Goal: Task Accomplishment & Management: Manage account settings

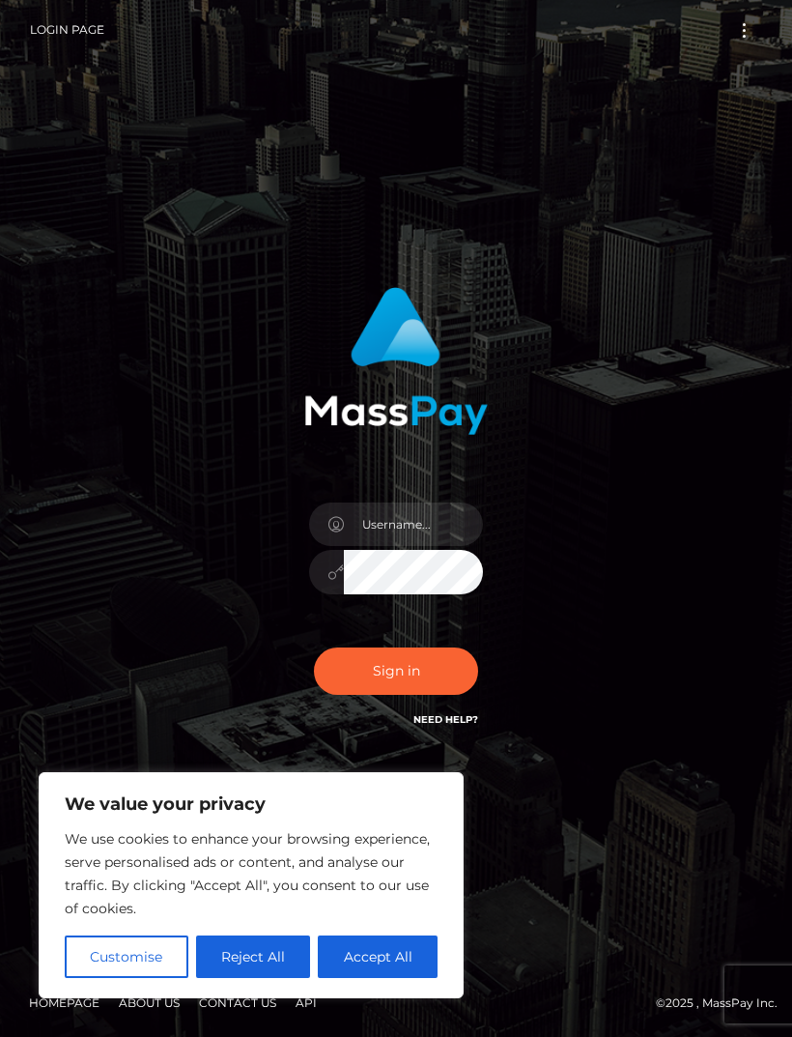
click at [382, 936] on button "Accept All" at bounding box center [378, 956] width 120 height 43
checkbox input "true"
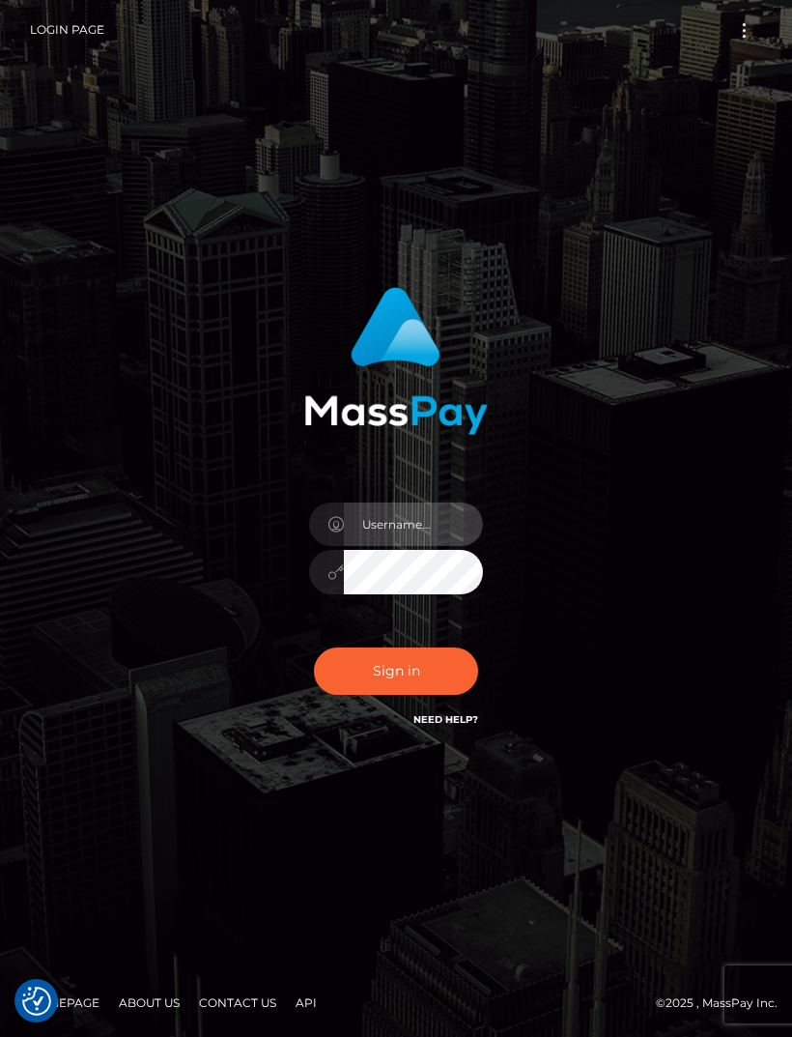
click at [360, 546] on input "text" at bounding box center [413, 523] width 139 height 43
type input "saskiabaird111@gmail.com"
click at [353, 695] on button "Sign in" at bounding box center [396, 670] width 164 height 47
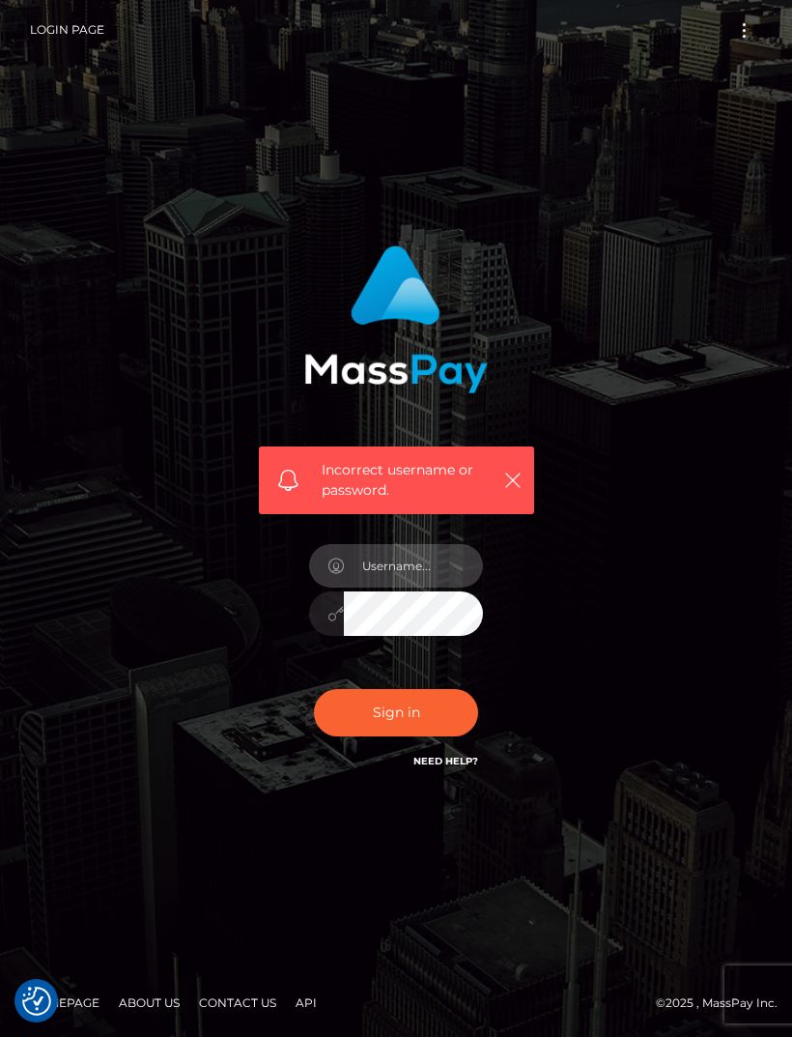
type input "saskiabaird111@gmail.com"
click at [399, 712] on div "Sign in Need Help?" at bounding box center [396, 720] width 203 height 86
click at [383, 729] on button "Sign in" at bounding box center [396, 712] width 164 height 47
checkbox input "true"
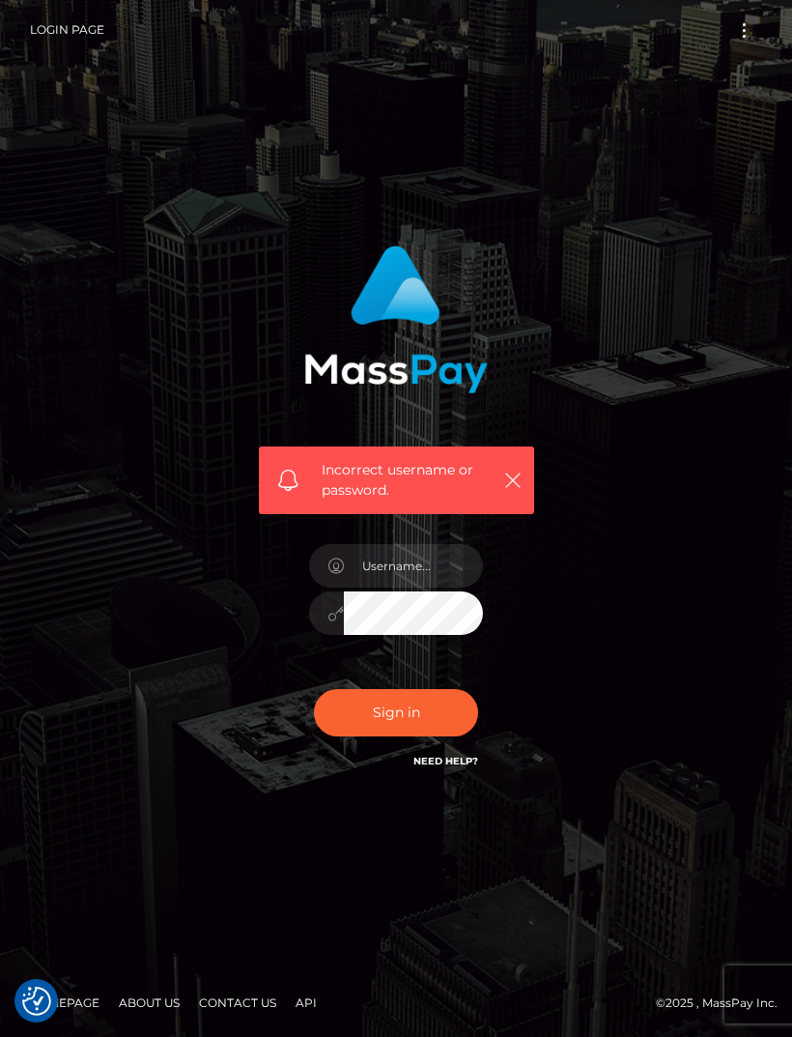
checkbox input "true"
click at [421, 576] on input "text" at bounding box center [413, 565] width 139 height 43
type input "[DATE]"
click at [361, 736] on button "Sign in" at bounding box center [396, 712] width 164 height 47
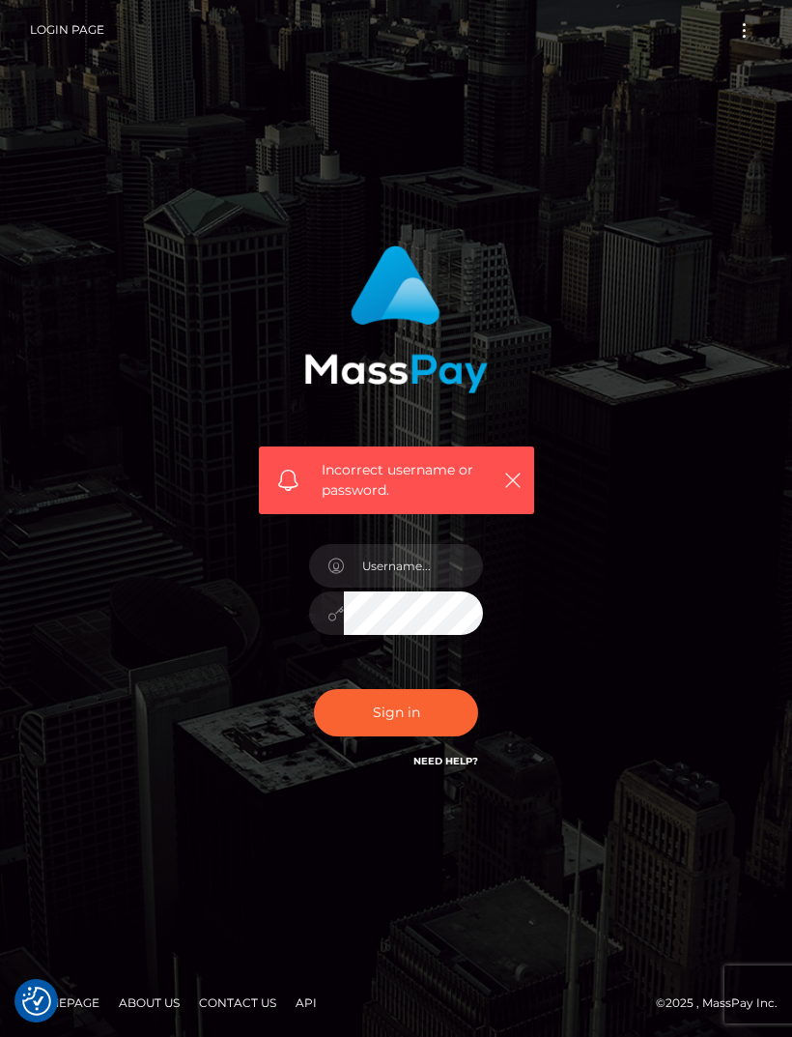
checkbox input "true"
type input "saskiabaird111@gmail.com"
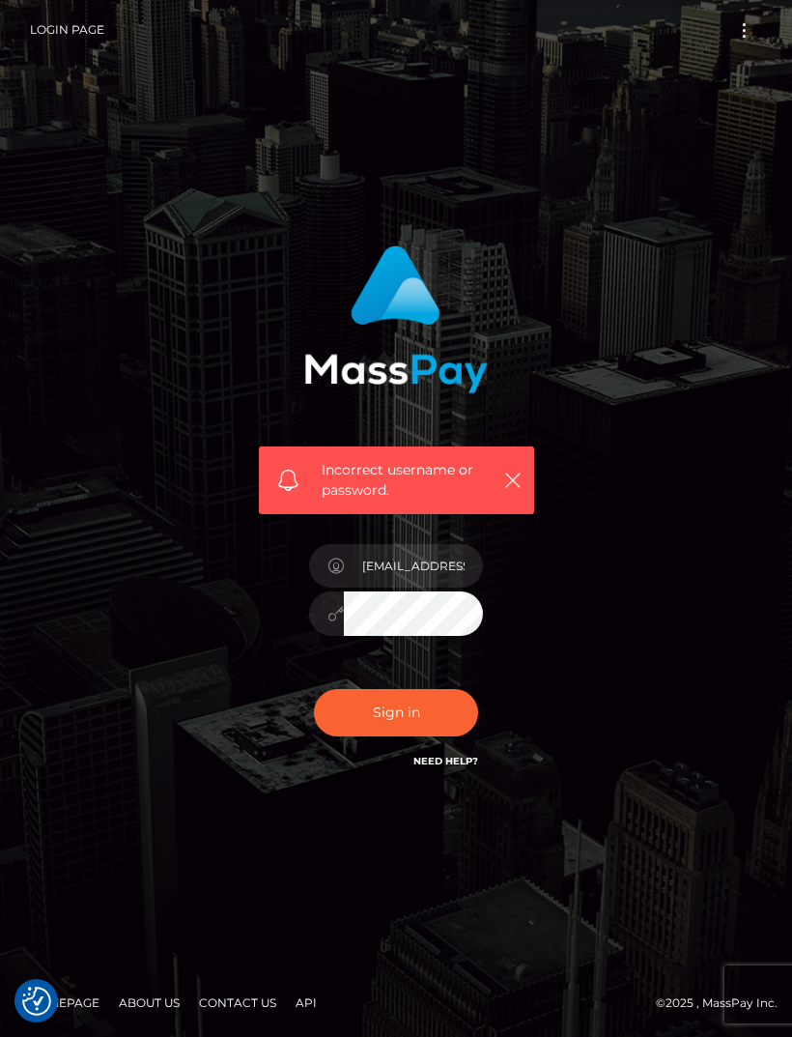
click at [337, 736] on button "Sign in" at bounding box center [396, 712] width 164 height 47
